Goal: Task Accomplishment & Management: Manage account settings

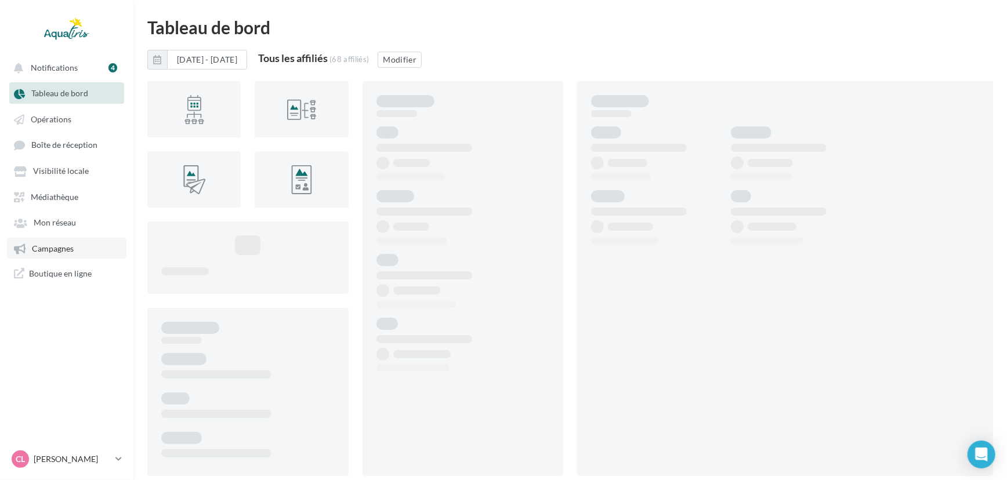
click at [66, 250] on span "Campagnes" at bounding box center [53, 249] width 42 height 10
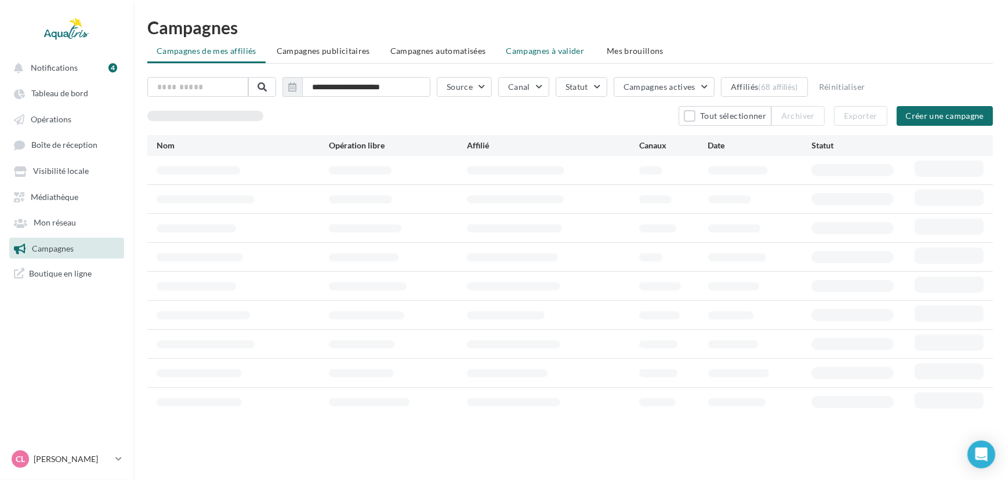
click at [544, 44] on li "Campagnes à valider" at bounding box center [546, 51] width 99 height 21
